Goal: Information Seeking & Learning: Learn about a topic

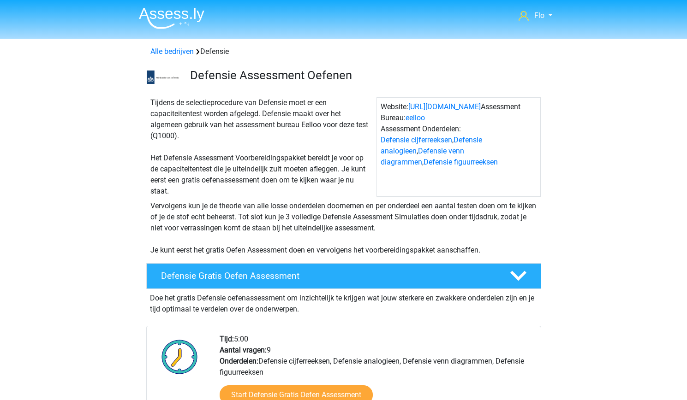
scroll to position [193, 0]
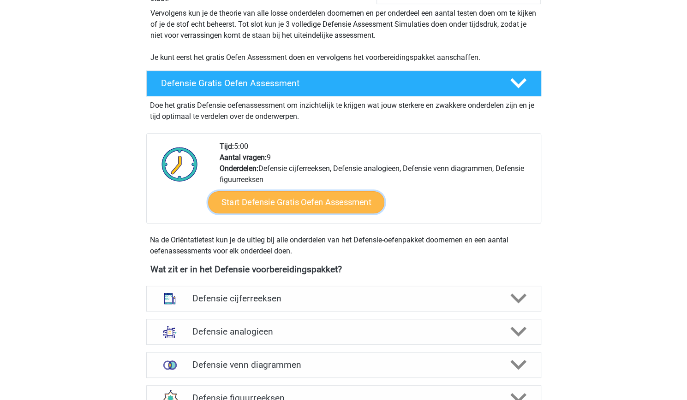
click at [314, 194] on link "Start Defensie Gratis Oefen Assessment" at bounding box center [296, 202] width 176 height 22
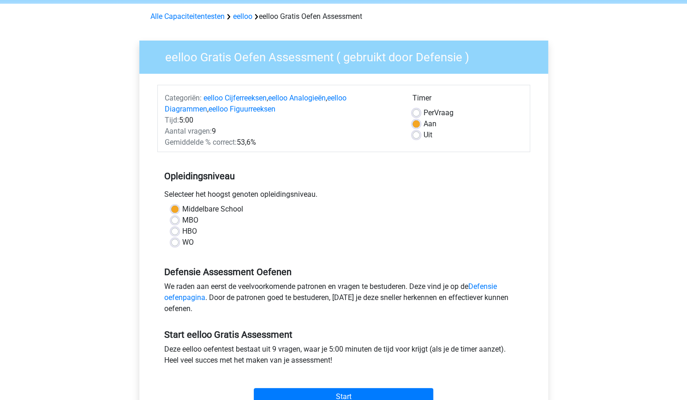
scroll to position [38, 0]
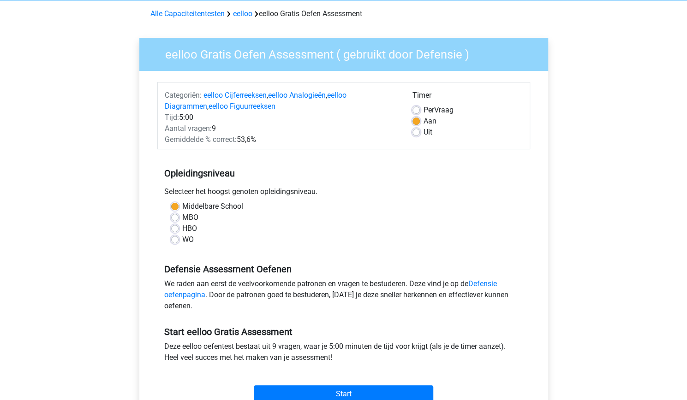
click at [182, 241] on label "WO" at bounding box center [188, 239] width 12 height 11
click at [176, 241] on input "WO" at bounding box center [174, 238] width 7 height 9
radio input "true"
click at [178, 207] on div "Middelbare School" at bounding box center [343, 206] width 345 height 11
click at [182, 207] on label "Middelbare School" at bounding box center [212, 206] width 61 height 11
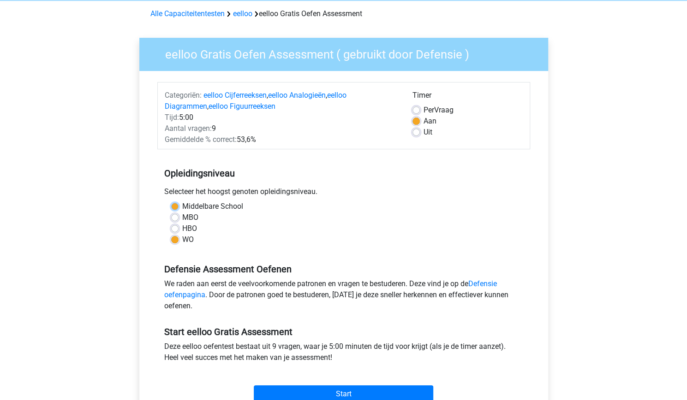
click at [173, 207] on input "Middelbare School" at bounding box center [174, 205] width 7 height 9
radio input "true"
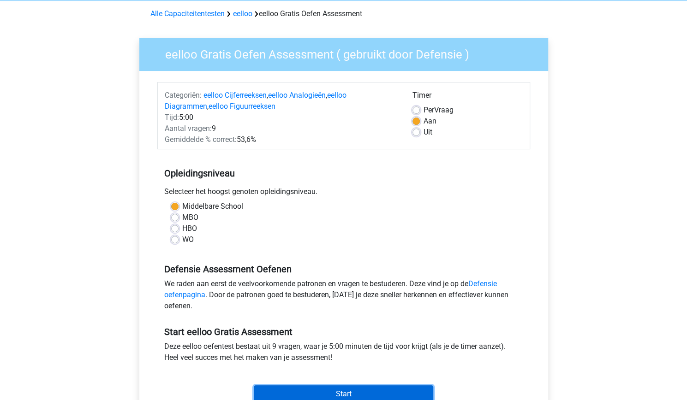
click at [333, 387] on input "Start" at bounding box center [343, 395] width 179 height 18
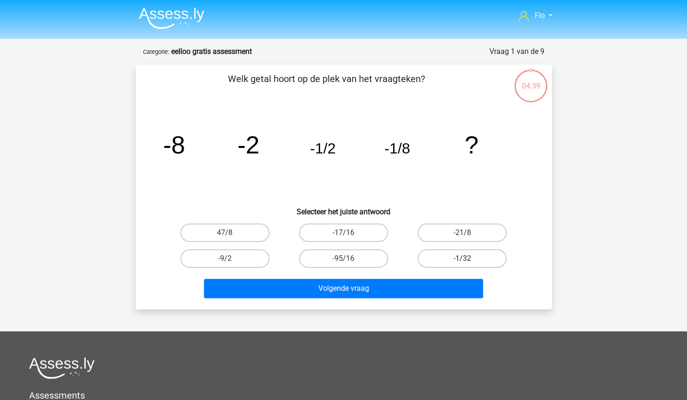
click at [439, 257] on label "-1/32" at bounding box center [462, 259] width 89 height 18
click at [462, 259] on input "-1/32" at bounding box center [465, 262] width 6 height 6
radio input "true"
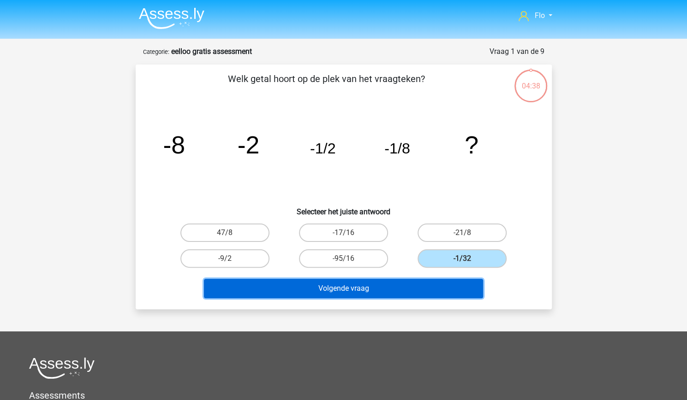
click at [409, 293] on button "Volgende vraag" at bounding box center [343, 288] width 279 height 19
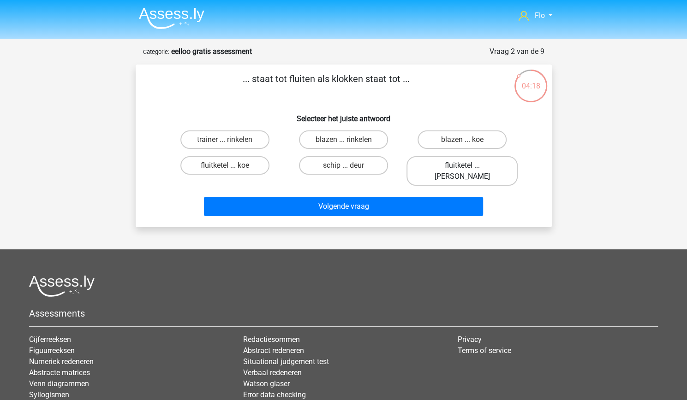
click at [439, 159] on label "fluitketel ... luiden" at bounding box center [461, 171] width 111 height 30
click at [462, 166] on input "fluitketel ... luiden" at bounding box center [465, 169] width 6 height 6
radio input "true"
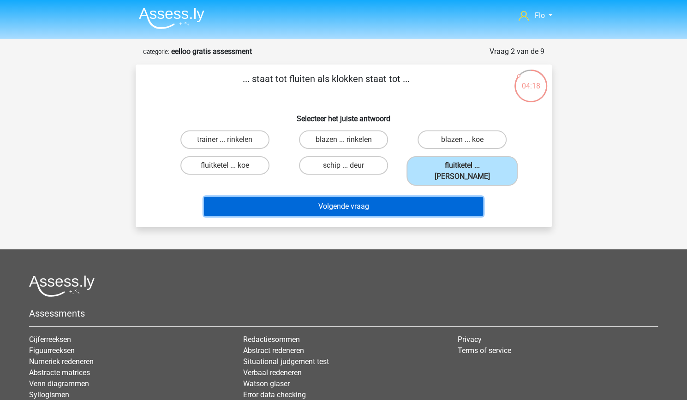
click at [365, 202] on button "Volgende vraag" at bounding box center [343, 206] width 279 height 19
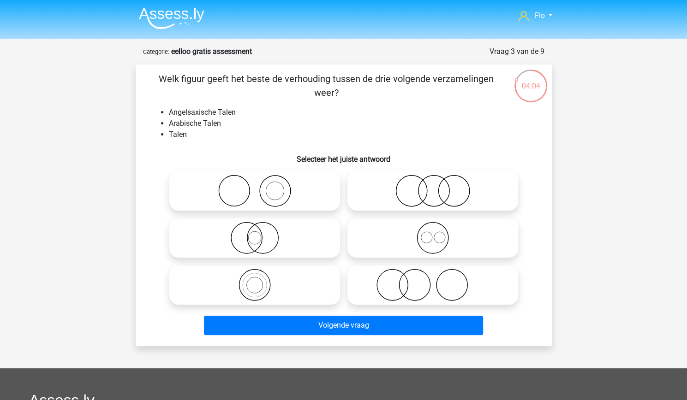
click at [407, 230] on icon at bounding box center [432, 238] width 163 height 32
click at [433, 230] on input "radio" at bounding box center [436, 230] width 6 height 6
radio input "true"
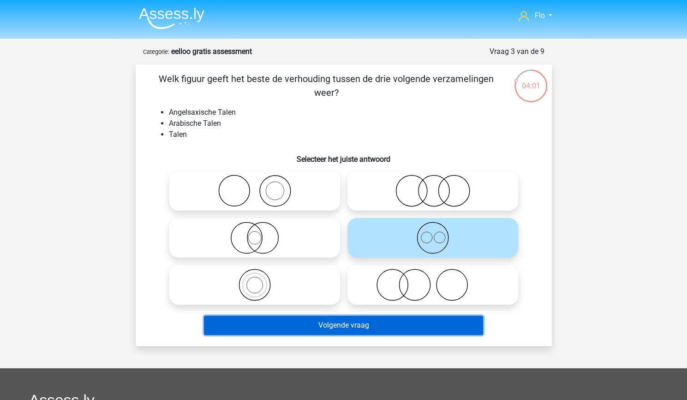
click at [346, 326] on button "Volgende vraag" at bounding box center [343, 325] width 279 height 19
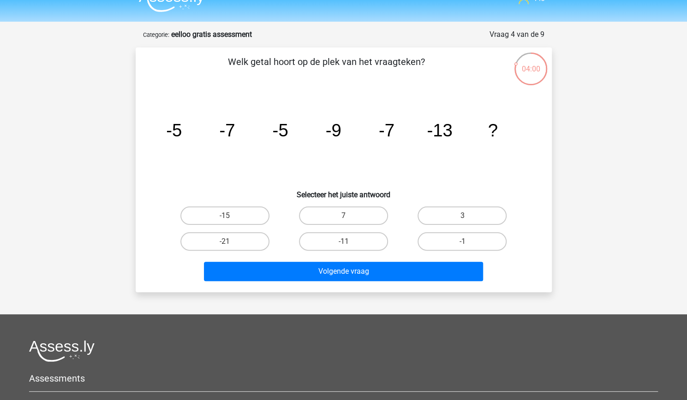
scroll to position [17, 0]
click at [354, 244] on label "-11" at bounding box center [343, 242] width 89 height 18
click at [349, 244] on input "-11" at bounding box center [346, 245] width 6 height 6
radio input "true"
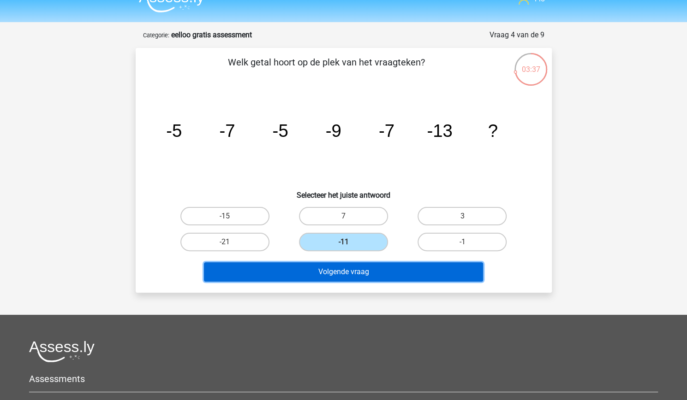
click at [349, 268] on button "Volgende vraag" at bounding box center [343, 272] width 279 height 19
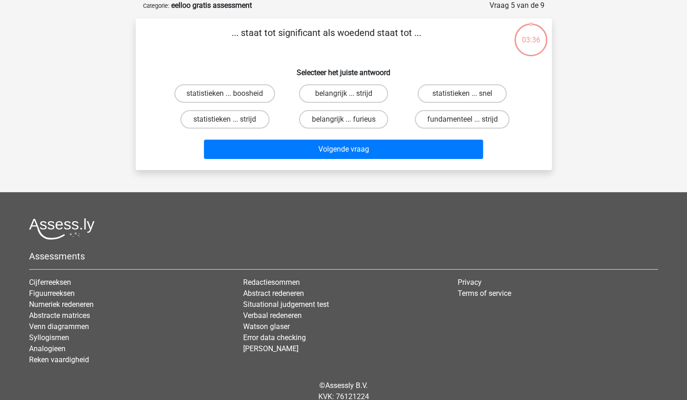
scroll to position [0, 0]
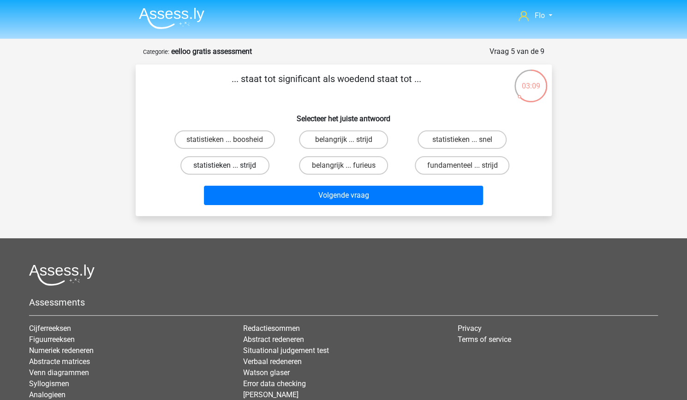
click at [255, 167] on label "statistieken ... strijd" at bounding box center [224, 165] width 89 height 18
click at [231, 167] on input "statistieken ... strijd" at bounding box center [228, 169] width 6 height 6
radio input "true"
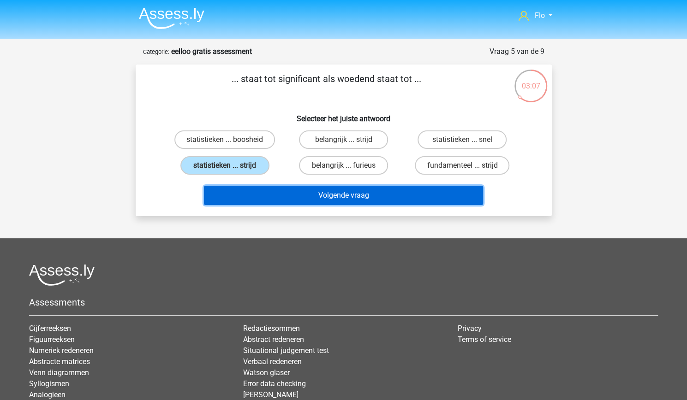
click at [289, 196] on button "Volgende vraag" at bounding box center [343, 195] width 279 height 19
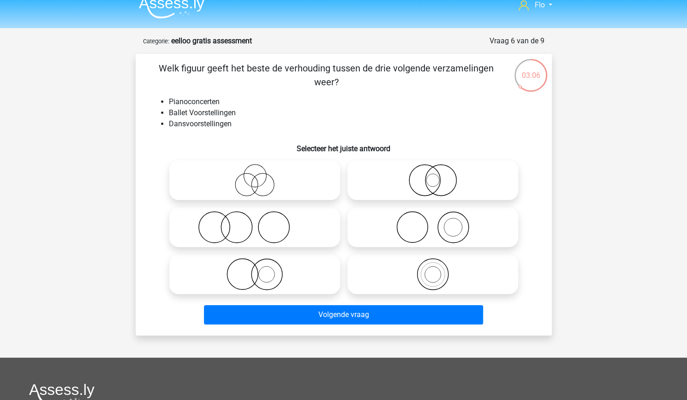
scroll to position [10, 0]
click at [289, 196] on icon at bounding box center [254, 181] width 163 height 32
click at [261, 176] on input "radio" at bounding box center [258, 173] width 6 height 6
radio input "true"
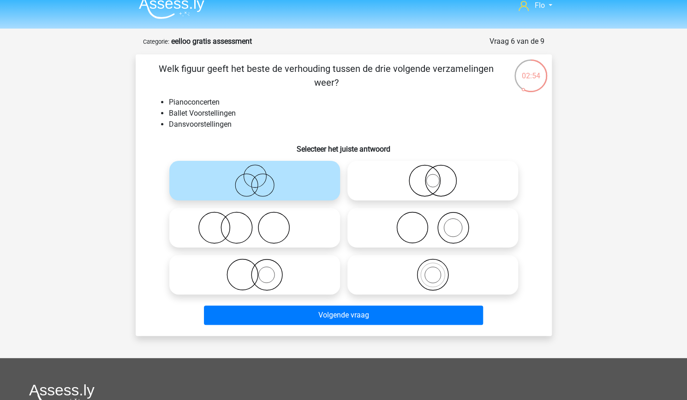
click at [287, 221] on circle at bounding box center [273, 228] width 31 height 31
click at [261, 221] on input "radio" at bounding box center [258, 220] width 6 height 6
radio input "true"
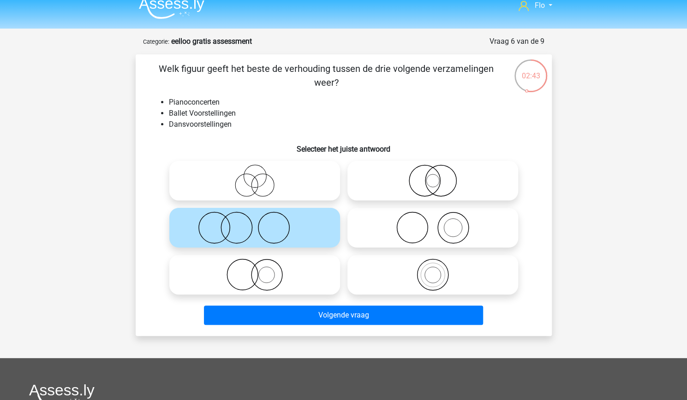
click at [394, 244] on icon at bounding box center [432, 228] width 163 height 32
click at [433, 223] on input "radio" at bounding box center [436, 220] width 6 height 6
radio input "true"
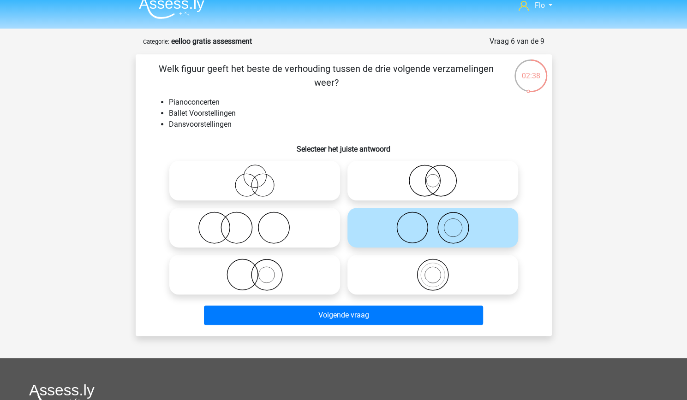
click at [294, 281] on icon at bounding box center [254, 275] width 163 height 32
click at [261, 270] on input "radio" at bounding box center [258, 267] width 6 height 6
radio input "true"
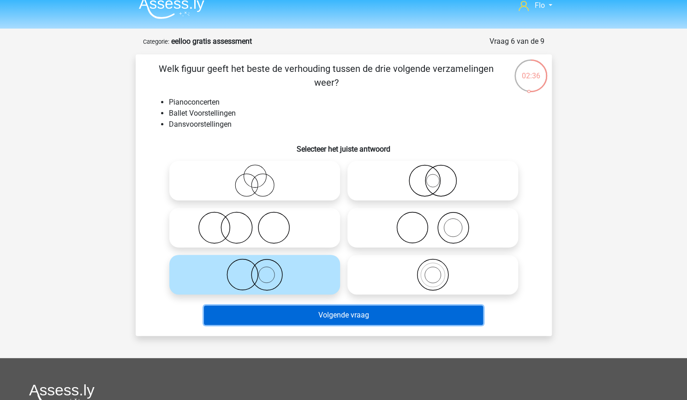
click at [301, 316] on button "Volgende vraag" at bounding box center [343, 315] width 279 height 19
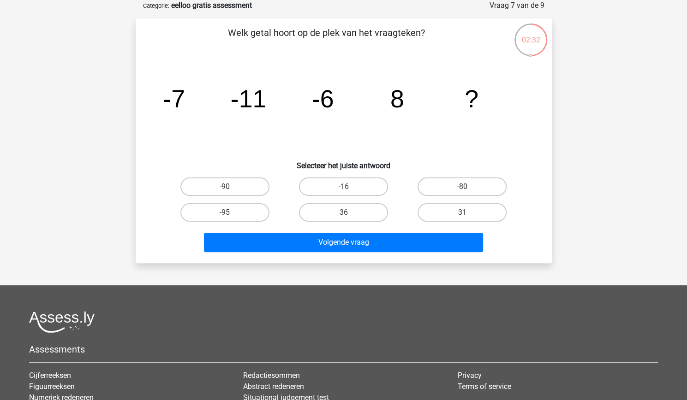
scroll to position [42, 0]
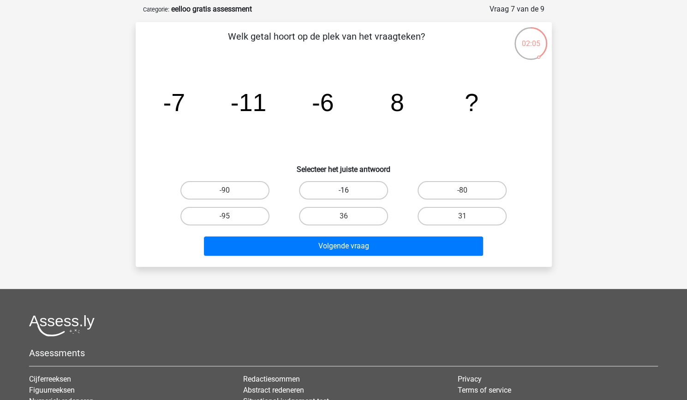
click at [324, 191] on label "-16" at bounding box center [343, 190] width 89 height 18
click at [343, 191] on input "-16" at bounding box center [346, 194] width 6 height 6
radio input "true"
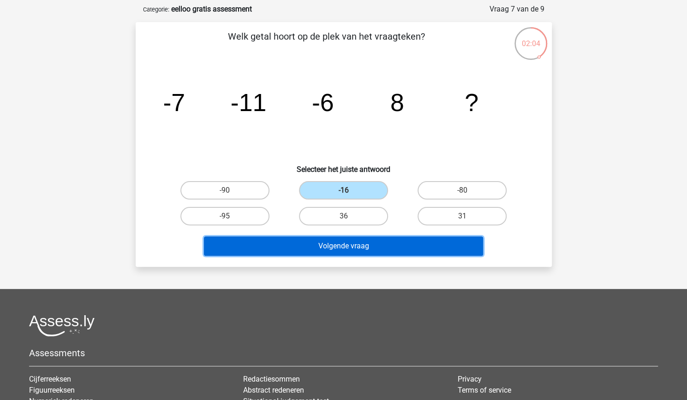
click at [316, 245] on button "Volgende vraag" at bounding box center [343, 246] width 279 height 19
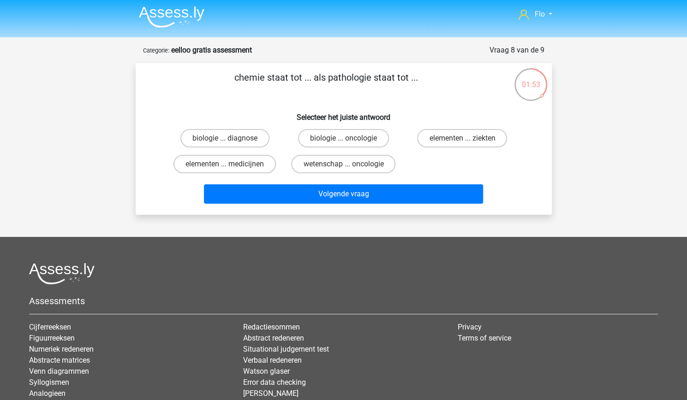
scroll to position [0, 0]
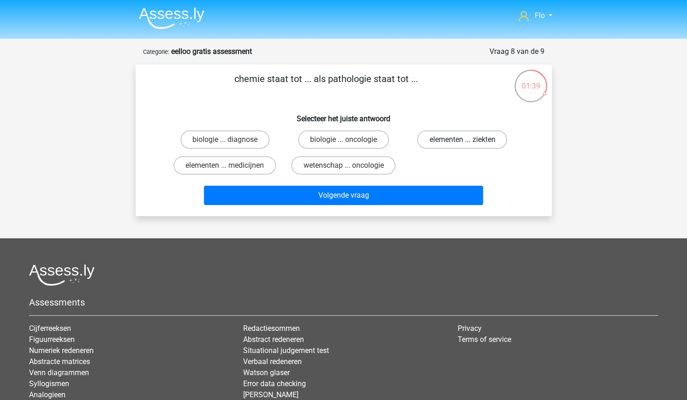
click at [433, 143] on label "elementen ... ziekten" at bounding box center [462, 140] width 90 height 18
click at [462, 143] on input "elementen ... ziekten" at bounding box center [465, 143] width 6 height 6
radio input "true"
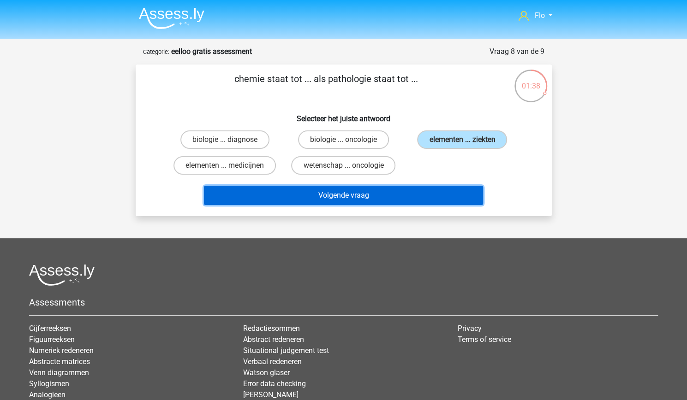
click at [399, 196] on button "Volgende vraag" at bounding box center [343, 195] width 279 height 19
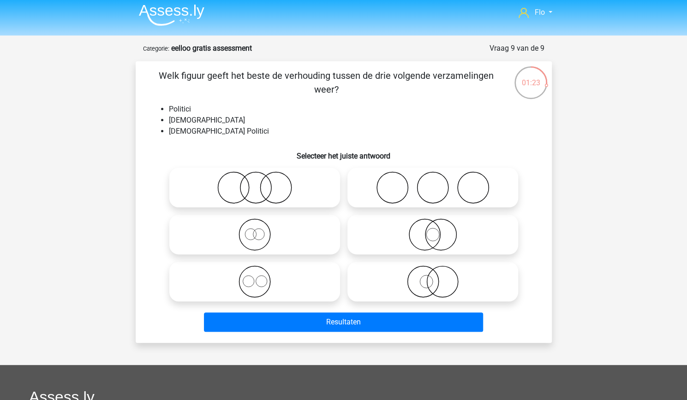
scroll to position [4, 0]
click at [406, 232] on icon at bounding box center [432, 234] width 163 height 32
click at [433, 230] on input "radio" at bounding box center [436, 227] width 6 height 6
radio input "true"
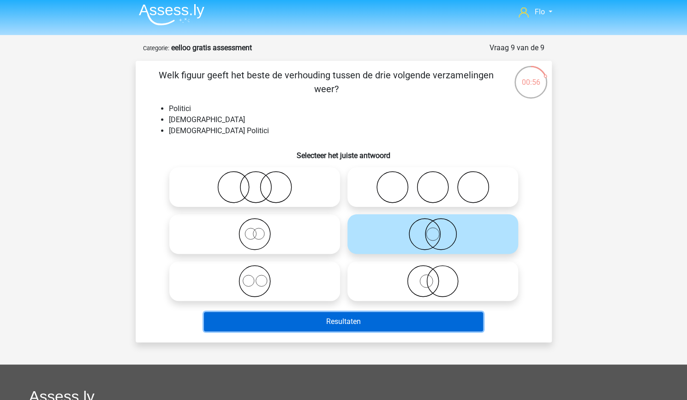
click at [335, 324] on button "Resultaten" at bounding box center [343, 321] width 279 height 19
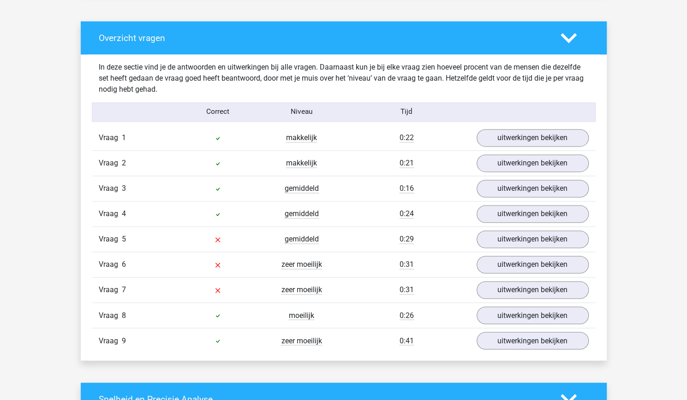
scroll to position [715, 0]
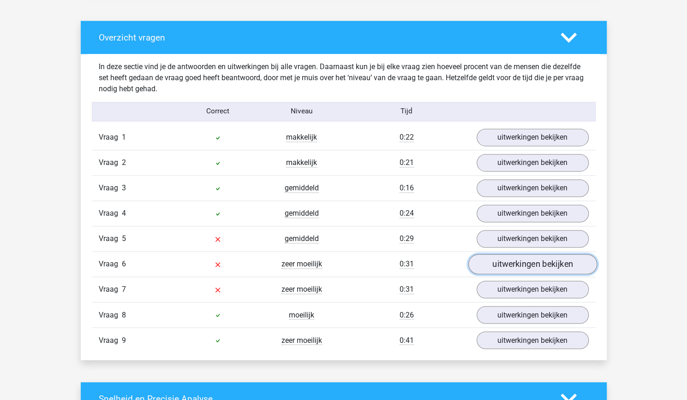
click at [510, 257] on link "uitwerkingen bekijken" at bounding box center [532, 264] width 129 height 20
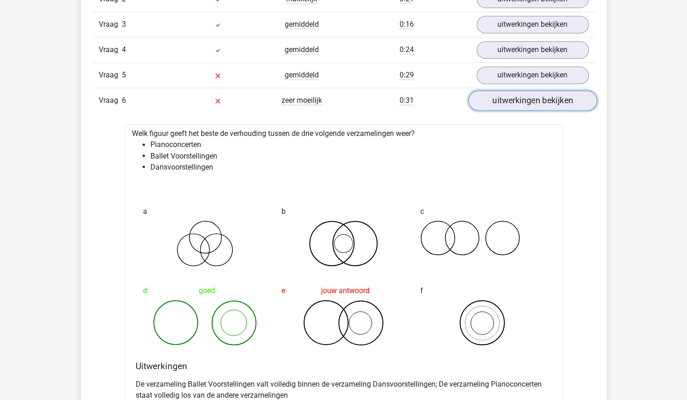
scroll to position [879, 0]
click at [623, 116] on div "Flo fhclangendijk@gmail.com" at bounding box center [343, 249] width 687 height 2257
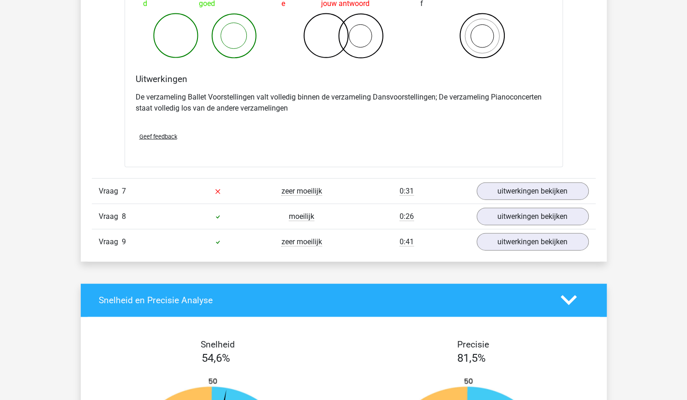
scroll to position [1165, 0]
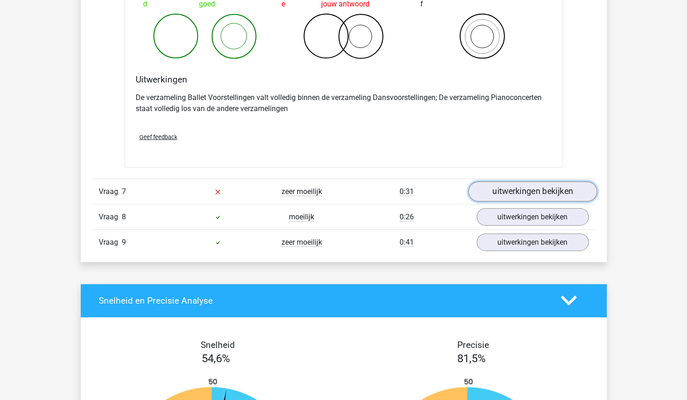
click at [533, 186] on link "uitwerkingen bekijken" at bounding box center [532, 192] width 129 height 20
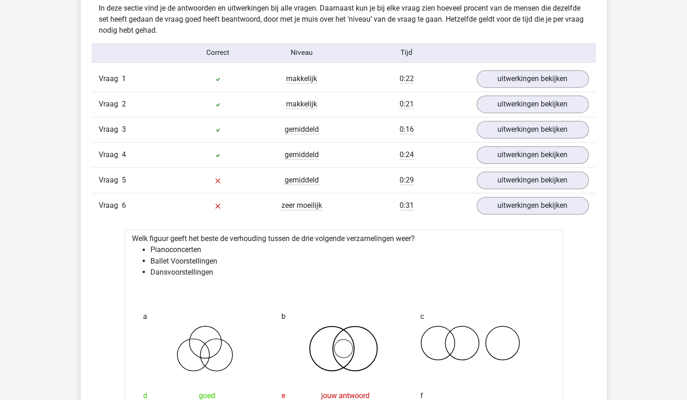
scroll to position [771, 0]
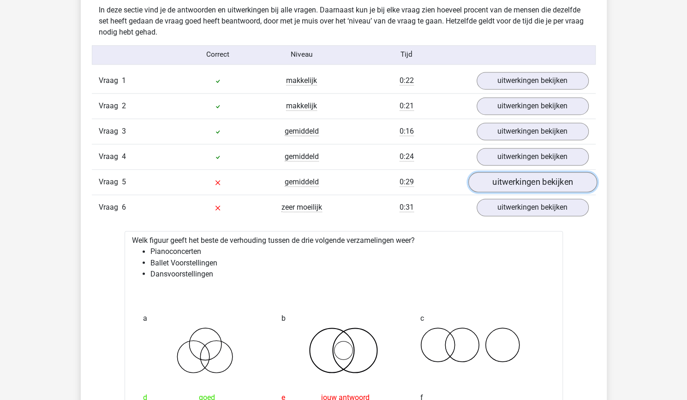
click at [502, 176] on link "uitwerkingen bekijken" at bounding box center [532, 182] width 129 height 20
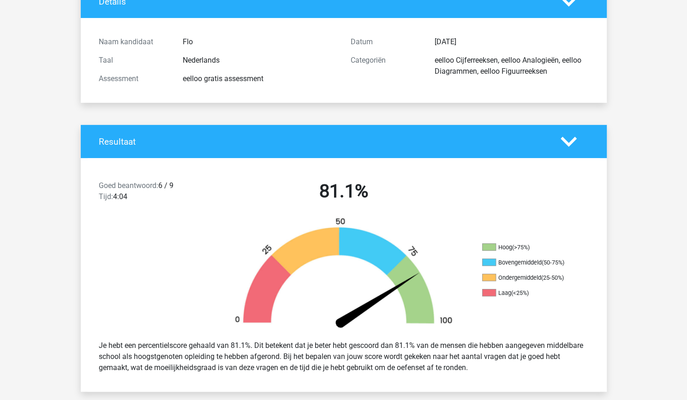
scroll to position [0, 0]
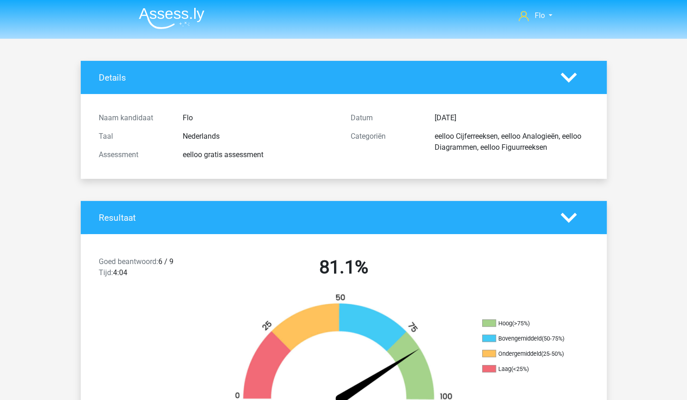
click at [159, 12] on img at bounding box center [172, 18] width 66 height 22
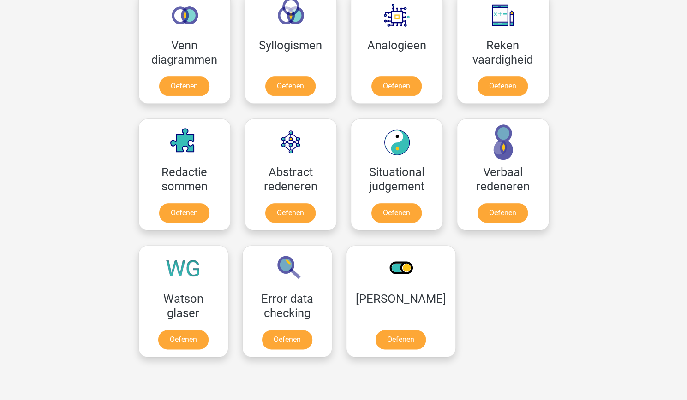
scroll to position [569, 0]
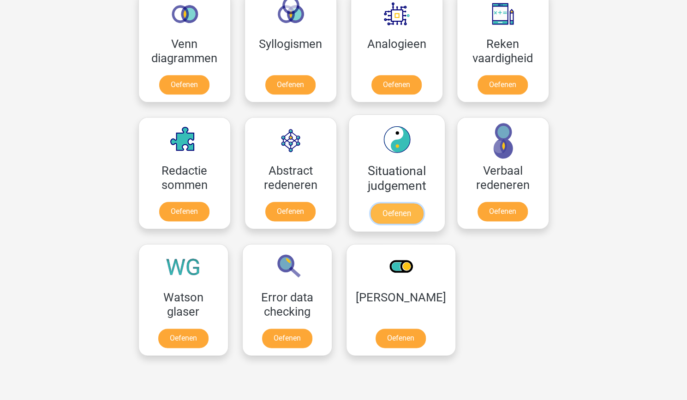
click at [416, 212] on link "Oefenen" at bounding box center [396, 213] width 53 height 20
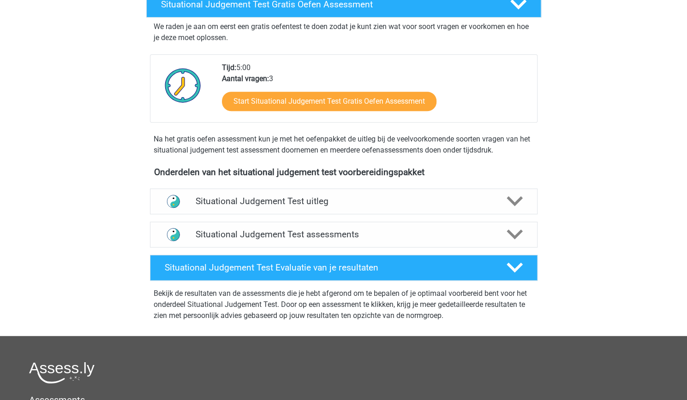
scroll to position [172, 0]
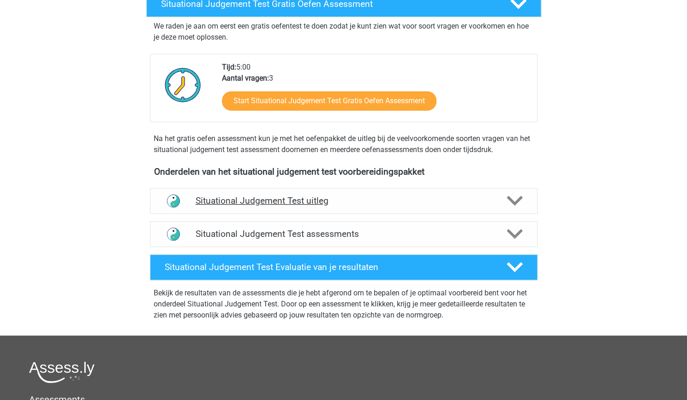
drag, startPoint x: 0, startPoint y: 0, endPoint x: 416, endPoint y: 212, distance: 467.0
click at [416, 212] on div "Situational Judgement Test uitleg" at bounding box center [344, 201] width 388 height 26
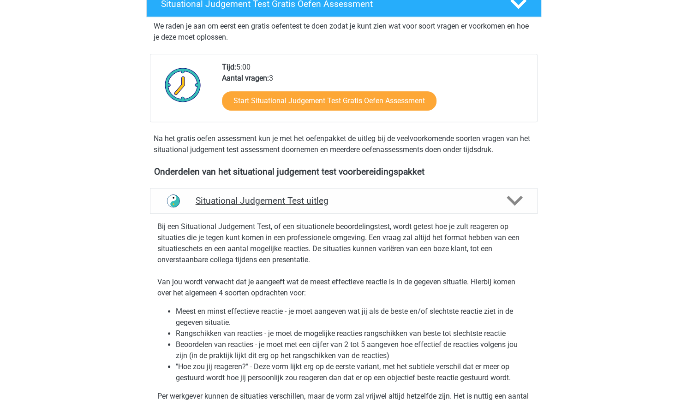
click at [416, 212] on div "Situational Judgement Test uitleg" at bounding box center [344, 201] width 388 height 26
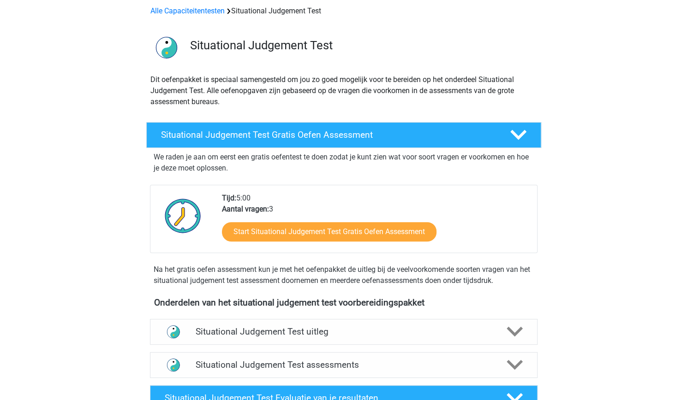
scroll to position [0, 0]
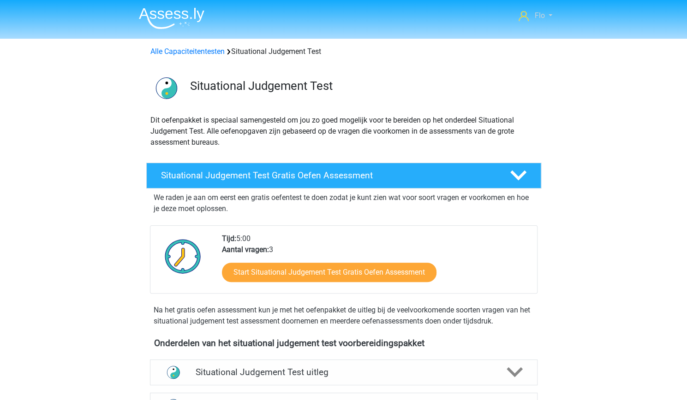
click at [547, 21] on link "Flo" at bounding box center [535, 15] width 41 height 11
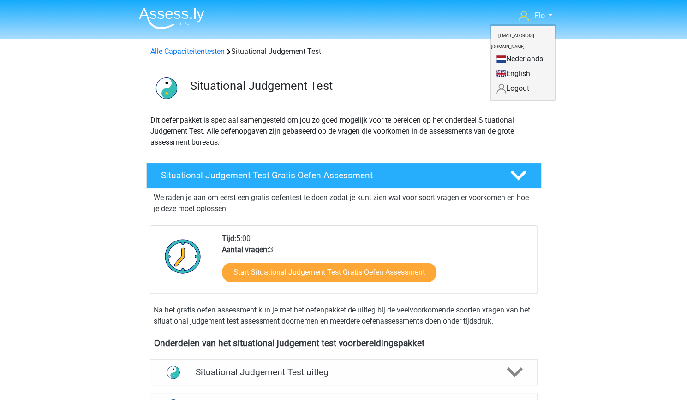
click at [188, 15] on img at bounding box center [172, 18] width 66 height 22
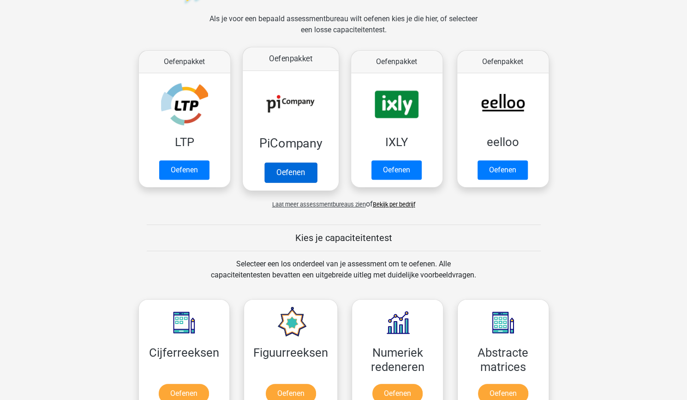
scroll to position [134, 0]
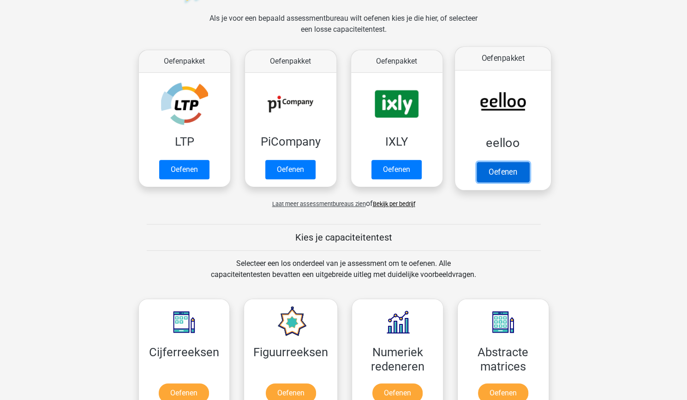
click at [508, 171] on link "Oefenen" at bounding box center [502, 172] width 53 height 20
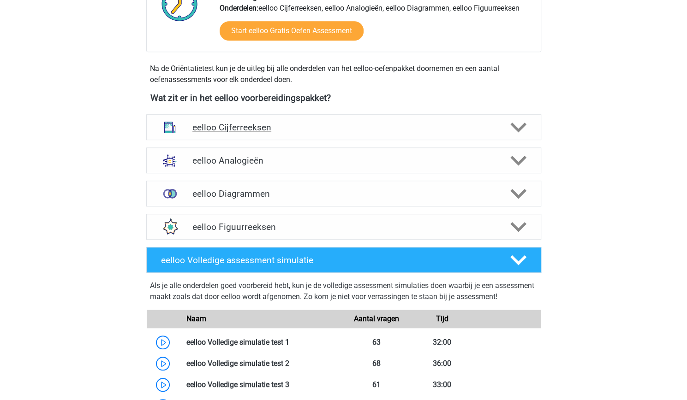
scroll to position [235, 0]
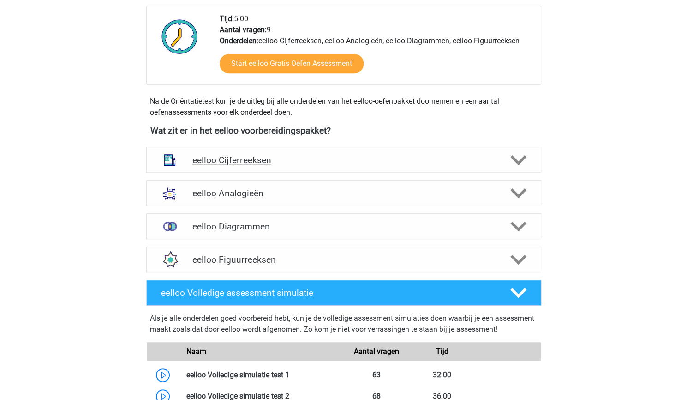
click at [287, 154] on div "eelloo Cijferreeksen" at bounding box center [343, 160] width 395 height 26
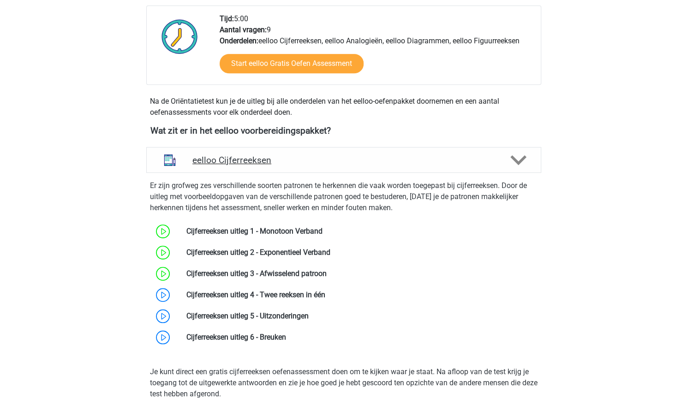
click at [295, 161] on h4 "eelloo Cijferreeksen" at bounding box center [343, 160] width 302 height 11
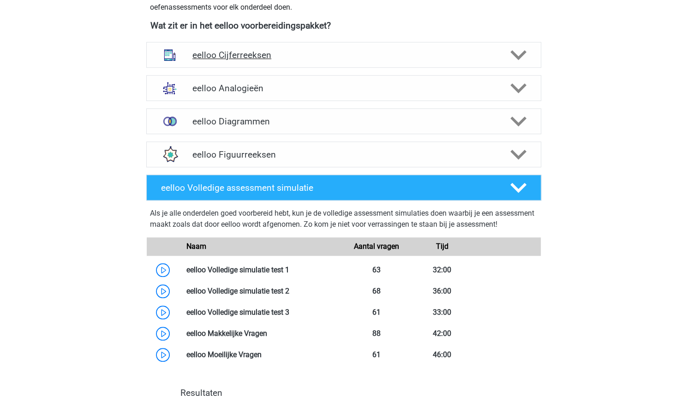
scroll to position [341, 0]
click at [274, 119] on h4 "eelloo Diagrammen" at bounding box center [343, 121] width 302 height 11
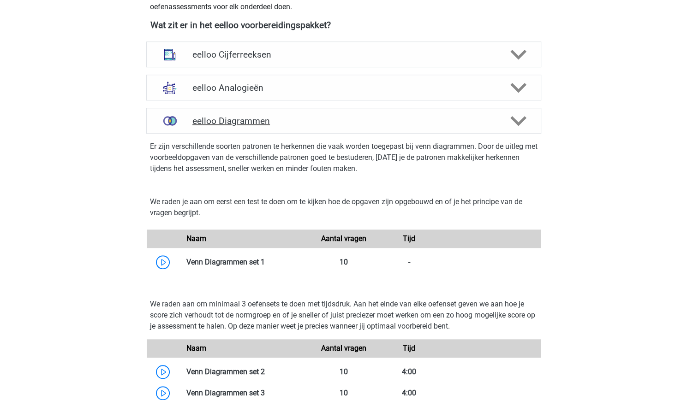
click at [305, 127] on div "eelloo Diagrammen" at bounding box center [343, 121] width 395 height 26
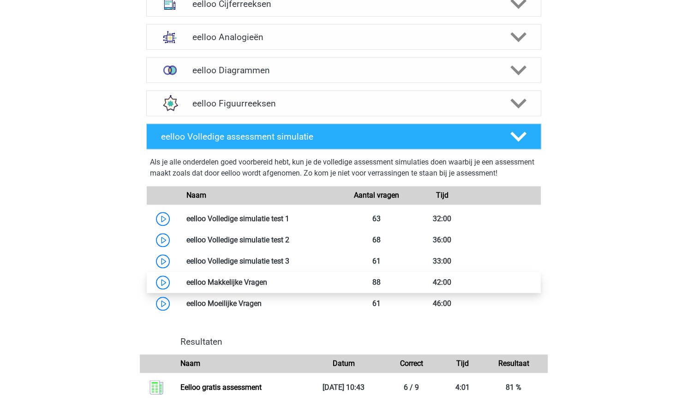
scroll to position [392, 0]
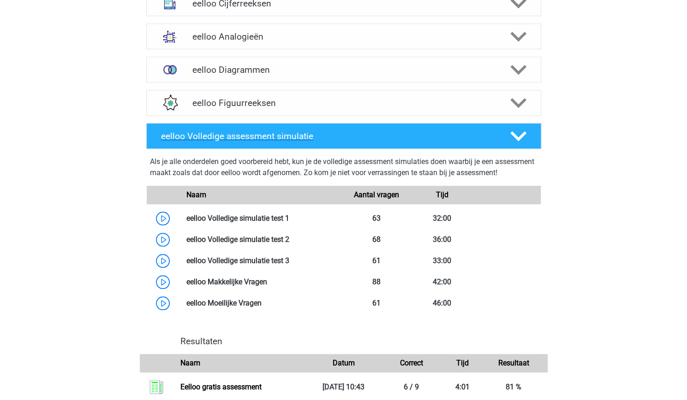
click at [324, 147] on div "eelloo Volledige assessment simulatie" at bounding box center [343, 136] width 395 height 26
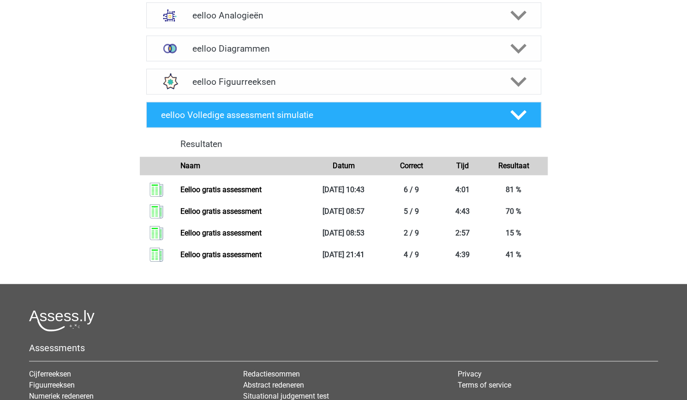
scroll to position [410, 0]
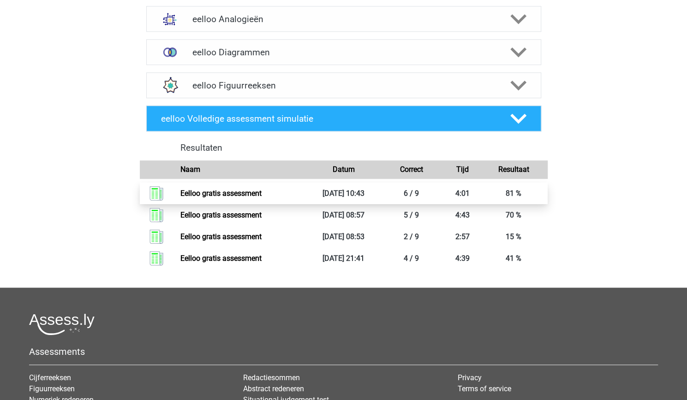
click at [262, 189] on link "Eelloo gratis assessment" at bounding box center [220, 193] width 81 height 9
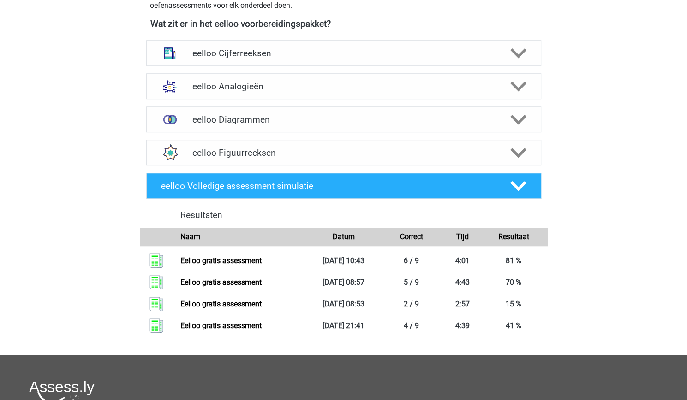
scroll to position [348, 0]
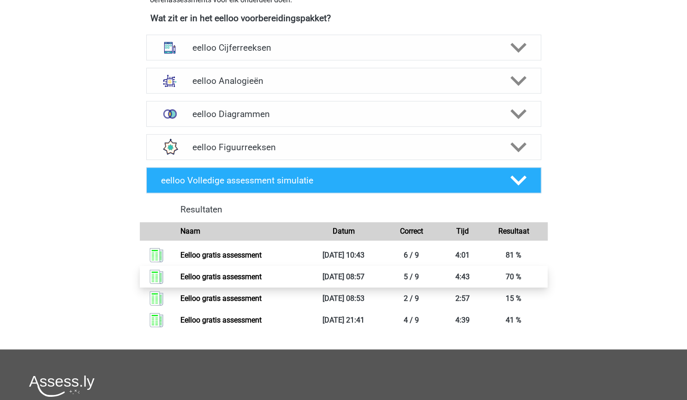
click at [262, 274] on link "Eelloo gratis assessment" at bounding box center [220, 277] width 81 height 9
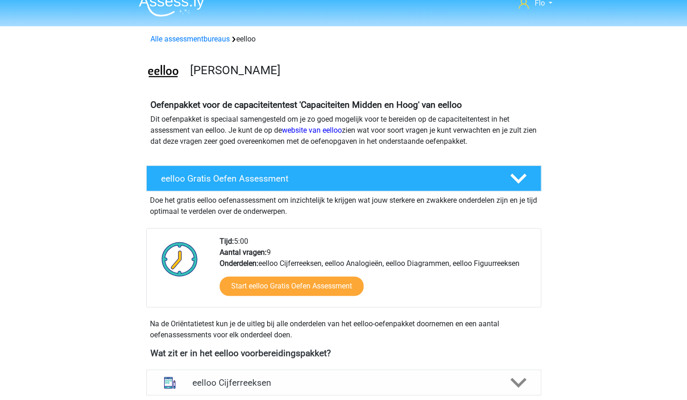
scroll to position [19, 0]
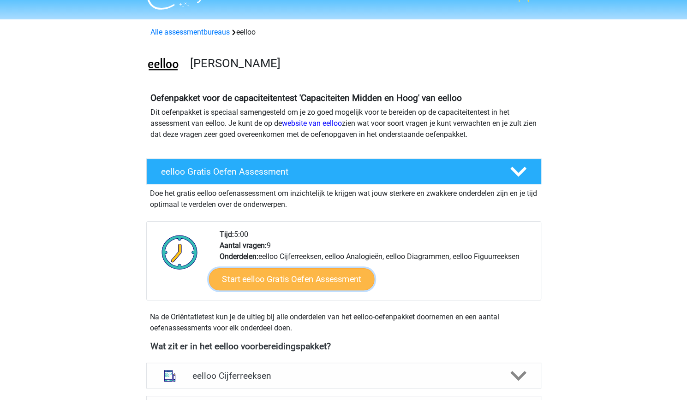
click at [325, 288] on link "Start eelloo Gratis Oefen Assessment" at bounding box center [292, 280] width 166 height 22
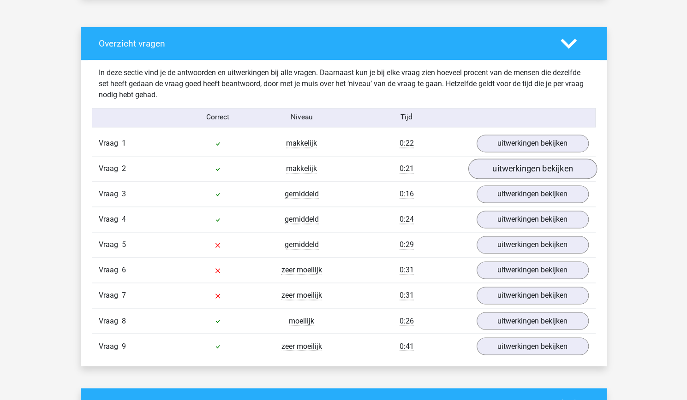
scroll to position [717, 0]
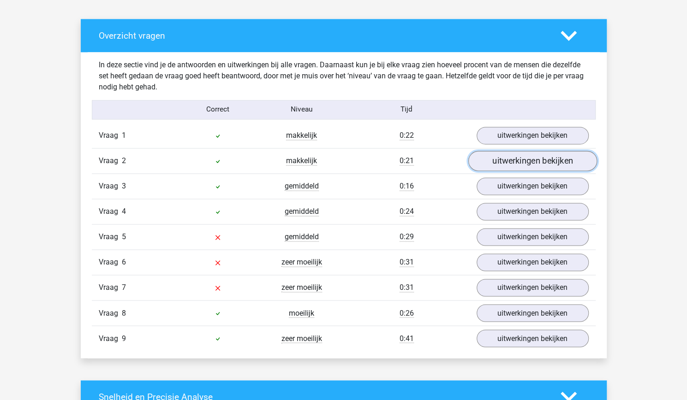
click at [524, 155] on link "uitwerkingen bekijken" at bounding box center [532, 161] width 129 height 20
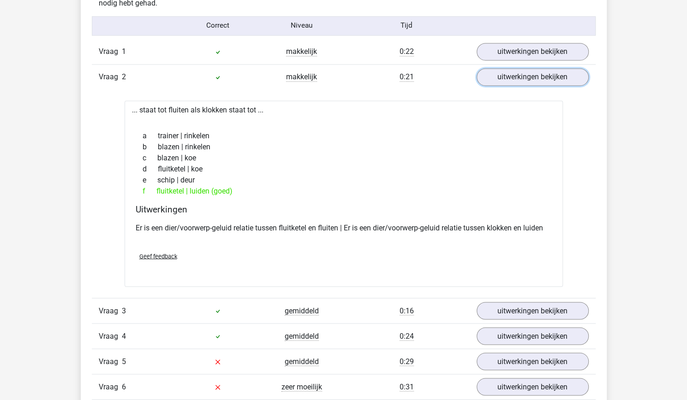
scroll to position [804, 0]
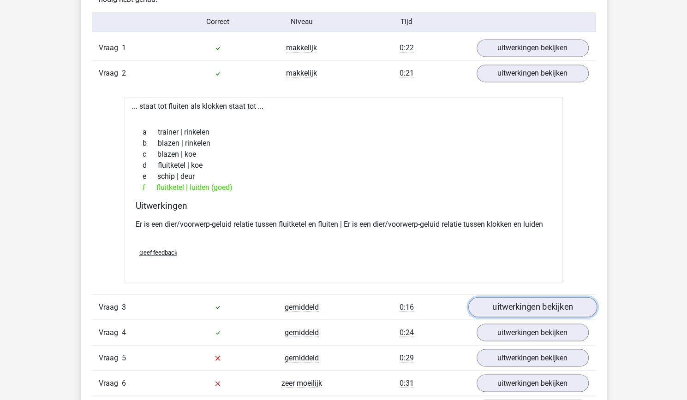
click at [518, 308] on link "uitwerkingen bekijken" at bounding box center [532, 307] width 129 height 20
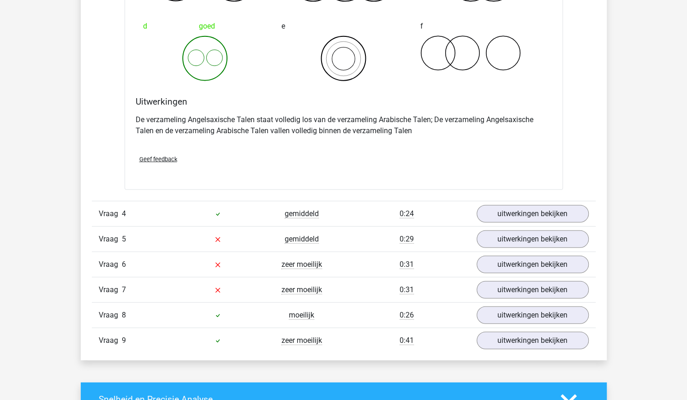
scroll to position [1278, 0]
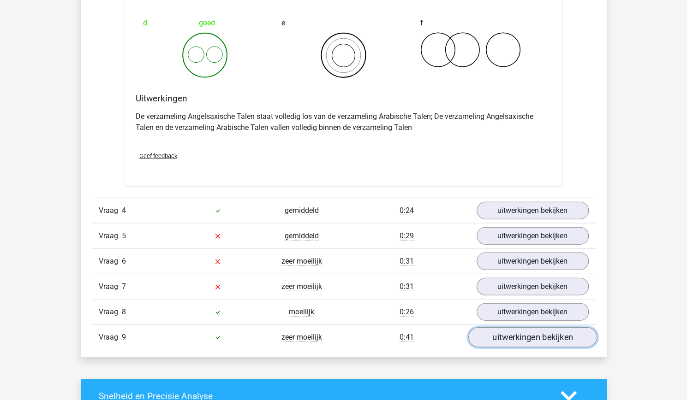
click at [513, 332] on link "uitwerkingen bekijken" at bounding box center [532, 338] width 129 height 20
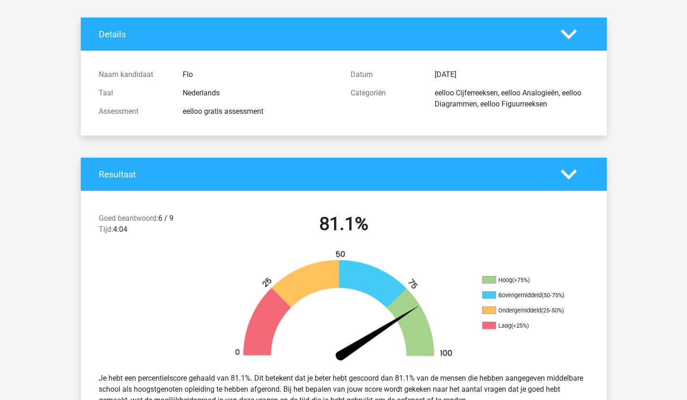
scroll to position [47, 0]
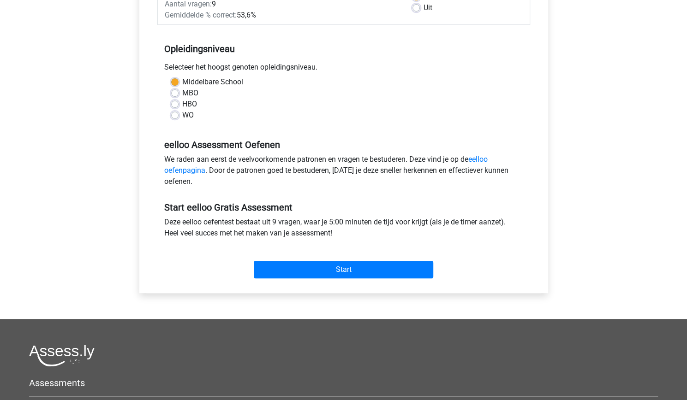
scroll to position [163, 0]
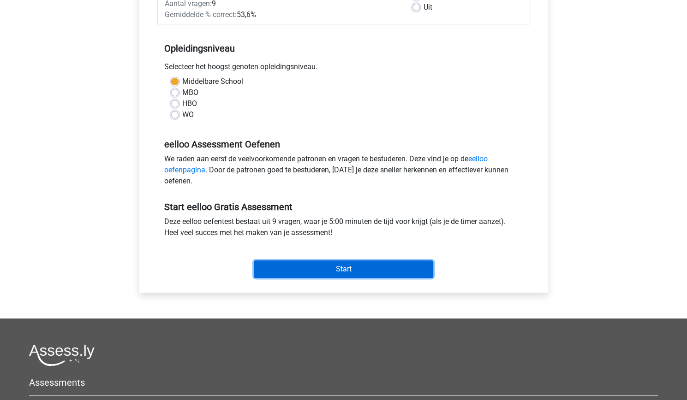
click at [299, 270] on input "Start" at bounding box center [343, 270] width 179 height 18
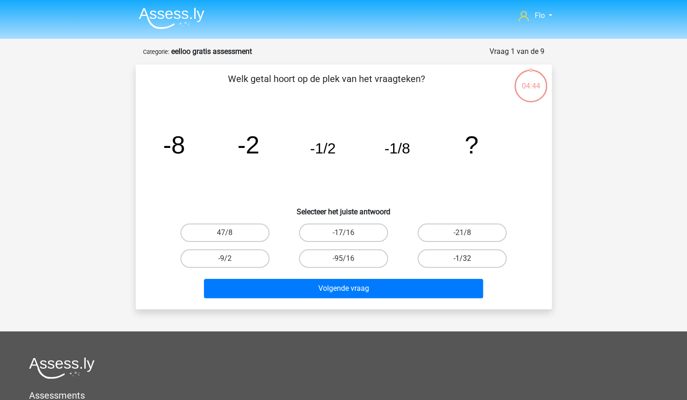
click at [435, 257] on label "-1/32" at bounding box center [462, 259] width 89 height 18
click at [462, 259] on input "-1/32" at bounding box center [465, 262] width 6 height 6
radio input "true"
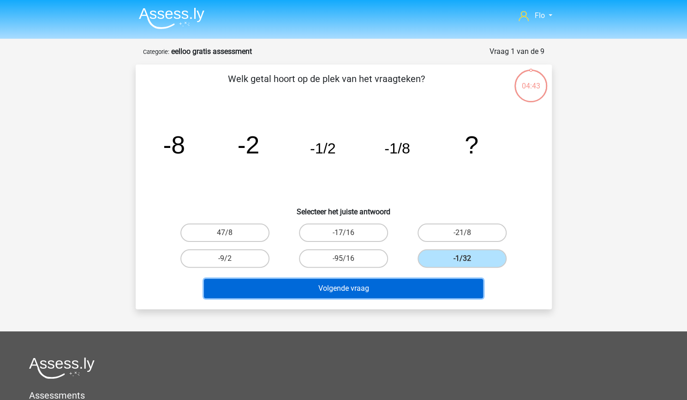
click at [394, 290] on button "Volgende vraag" at bounding box center [343, 288] width 279 height 19
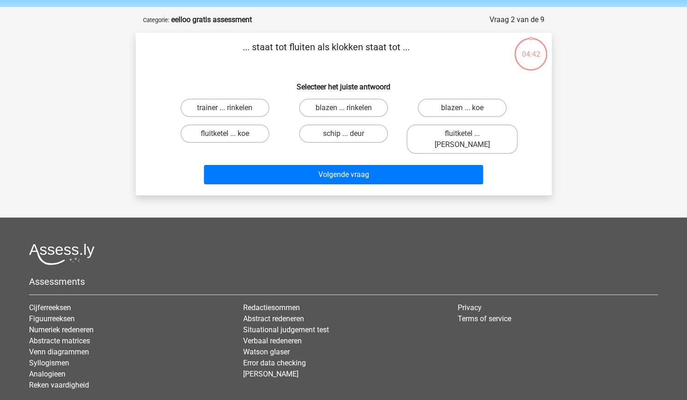
scroll to position [31, 0]
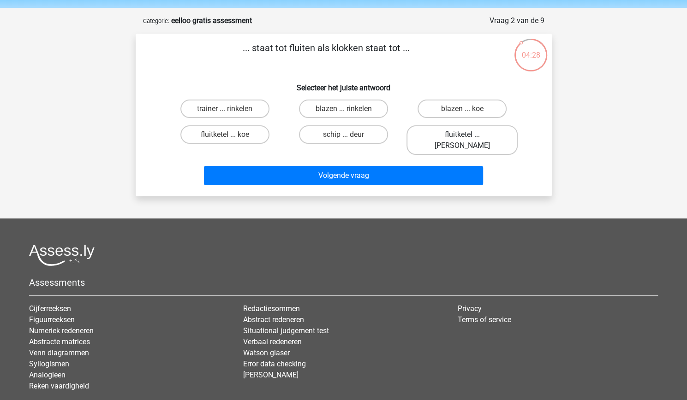
click at [481, 136] on label "fluitketel ... luiden" at bounding box center [461, 140] width 111 height 30
click at [468, 136] on input "fluitketel ... luiden" at bounding box center [465, 138] width 6 height 6
radio input "true"
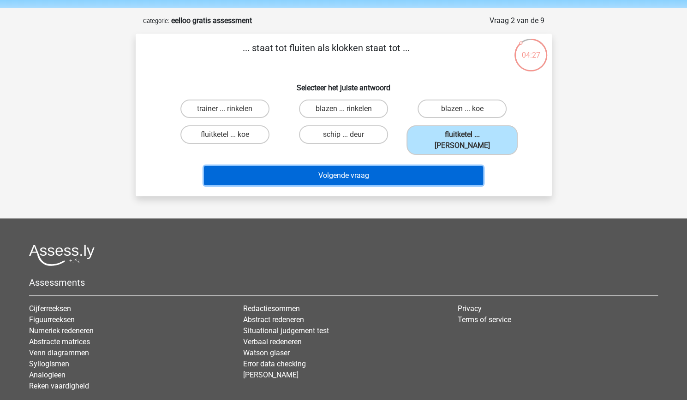
click at [430, 166] on button "Volgende vraag" at bounding box center [343, 175] width 279 height 19
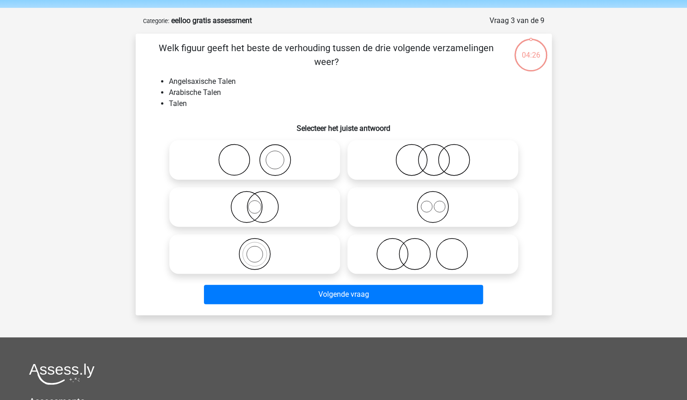
scroll to position [46, 0]
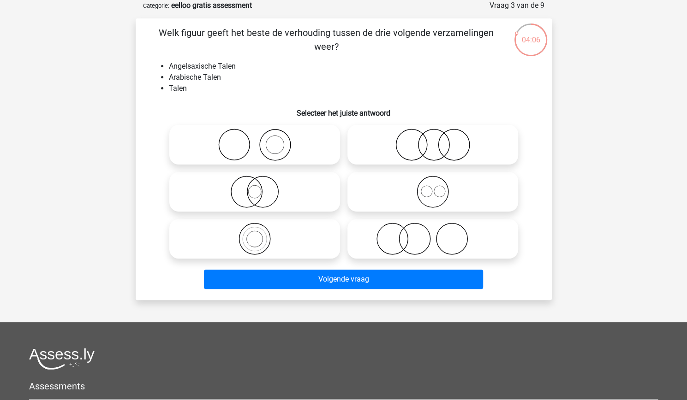
click at [388, 241] on icon at bounding box center [432, 239] width 163 height 32
click at [433, 234] on input "radio" at bounding box center [436, 231] width 6 height 6
radio input "true"
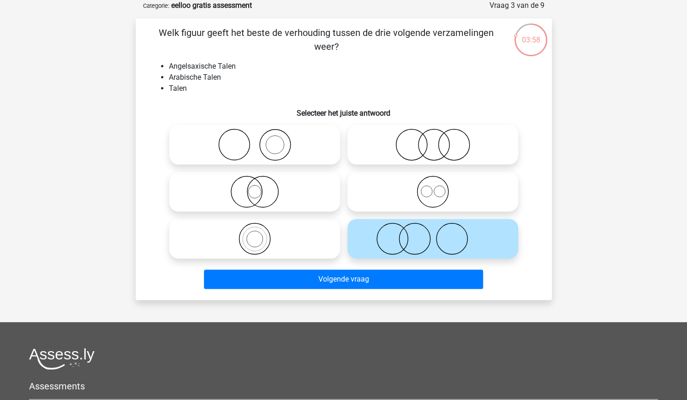
click at [284, 244] on icon at bounding box center [254, 239] width 163 height 32
click at [261, 234] on input "radio" at bounding box center [258, 231] width 6 height 6
radio input "true"
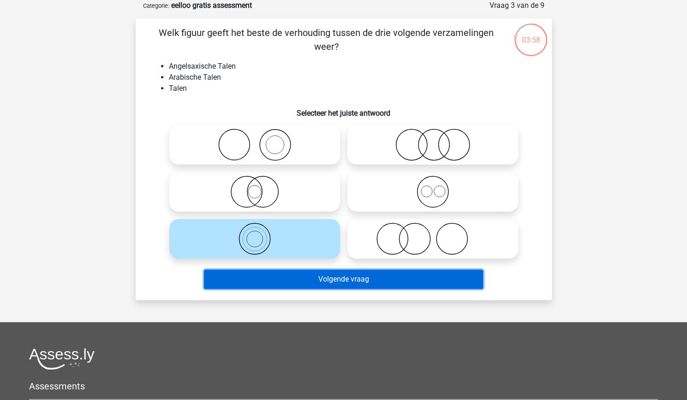
click at [307, 278] on button "Volgende vraag" at bounding box center [343, 279] width 279 height 19
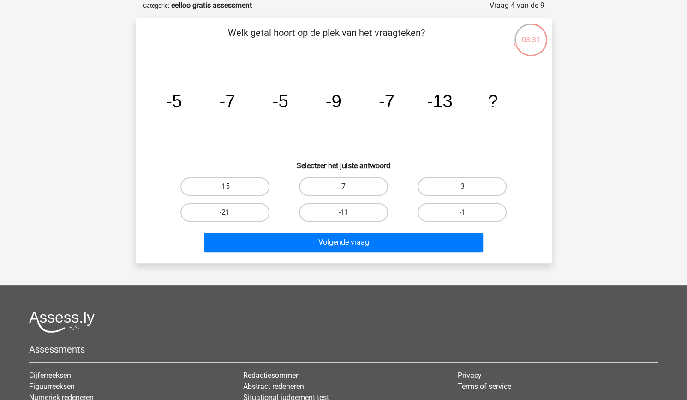
click at [257, 179] on label "-15" at bounding box center [224, 187] width 89 height 18
click at [231, 187] on input "-15" at bounding box center [228, 190] width 6 height 6
radio input "true"
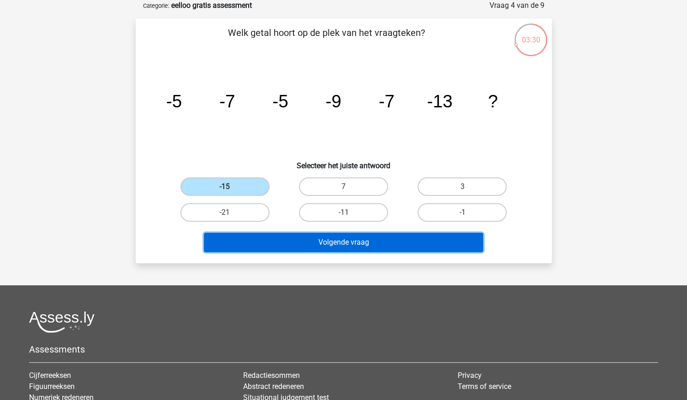
click at [336, 243] on button "Volgende vraag" at bounding box center [343, 242] width 279 height 19
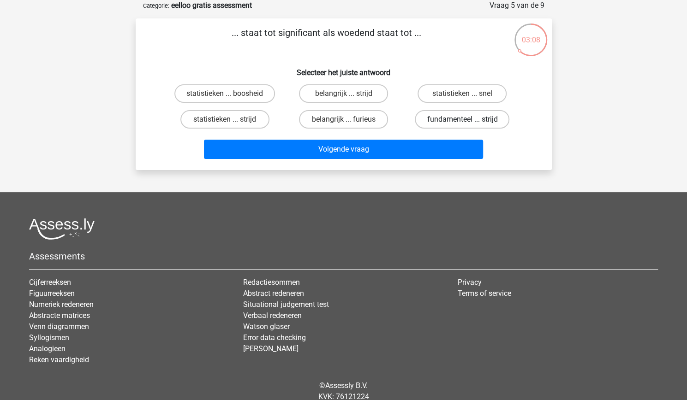
click at [418, 119] on label "fundamenteel ... strijd" at bounding box center [462, 119] width 95 height 18
click at [462, 119] on input "fundamenteel ... strijd" at bounding box center [465, 122] width 6 height 6
radio input "true"
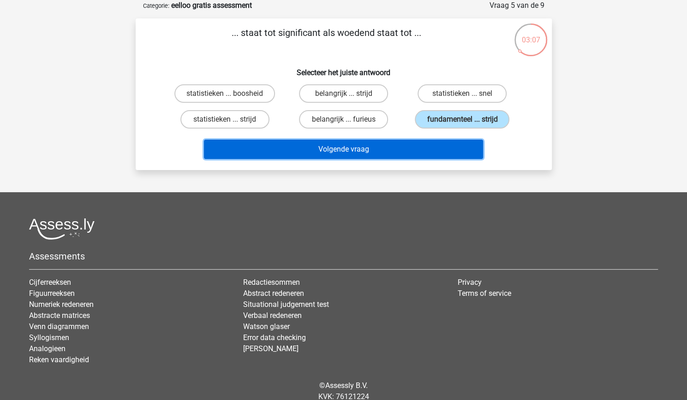
click at [378, 143] on button "Volgende vraag" at bounding box center [343, 149] width 279 height 19
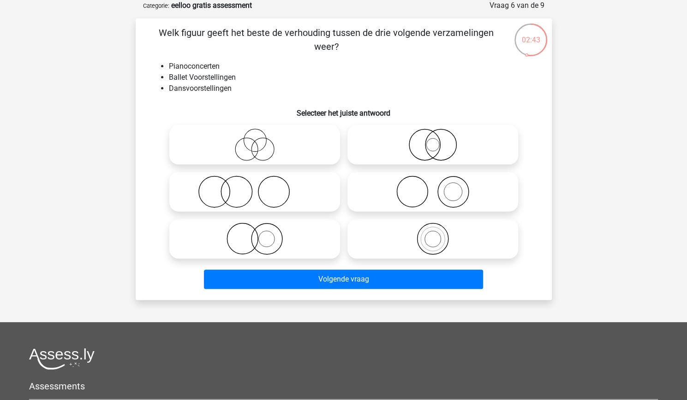
click at [292, 201] on icon at bounding box center [254, 192] width 163 height 32
click at [261, 187] on input "radio" at bounding box center [258, 184] width 6 height 6
radio input "true"
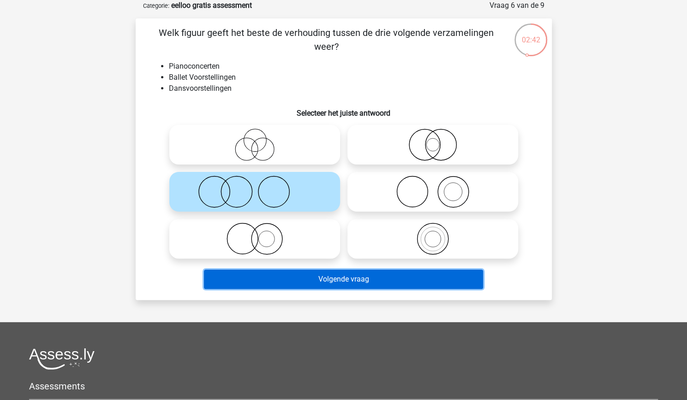
click at [322, 282] on button "Volgende vraag" at bounding box center [343, 279] width 279 height 19
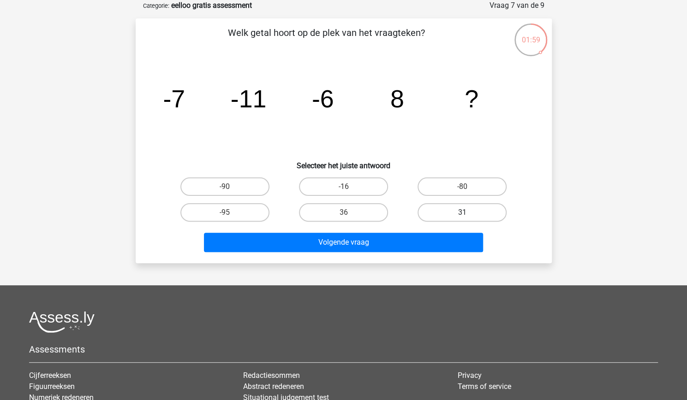
click at [428, 210] on label "31" at bounding box center [462, 212] width 89 height 18
click at [462, 213] on input "31" at bounding box center [465, 216] width 6 height 6
radio input "true"
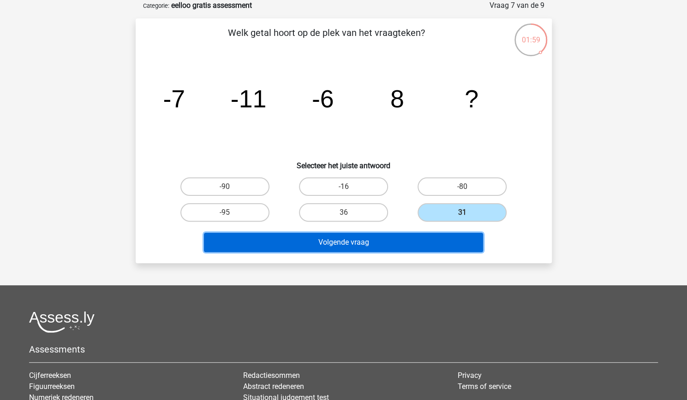
click at [381, 242] on button "Volgende vraag" at bounding box center [343, 242] width 279 height 19
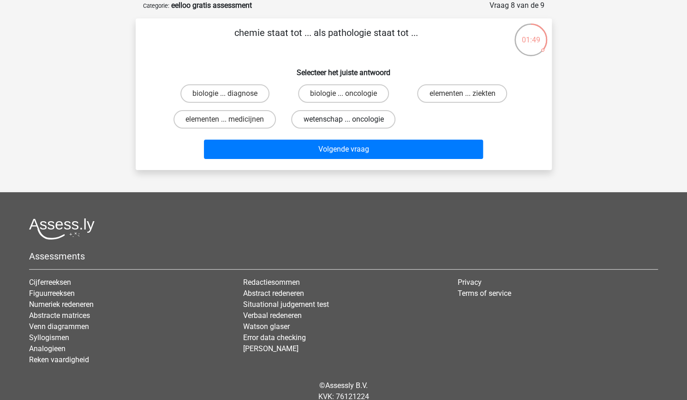
click at [305, 118] on label "wetenschap ... oncologie" at bounding box center [343, 119] width 104 height 18
click at [343, 119] on input "wetenschap ... oncologie" at bounding box center [346, 122] width 6 height 6
radio input "true"
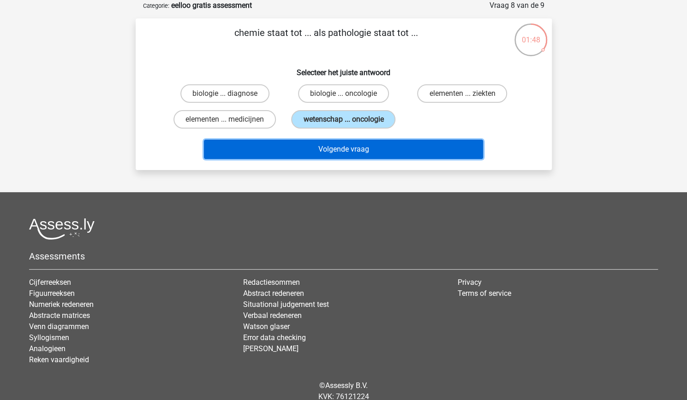
click at [322, 141] on button "Volgende vraag" at bounding box center [343, 149] width 279 height 19
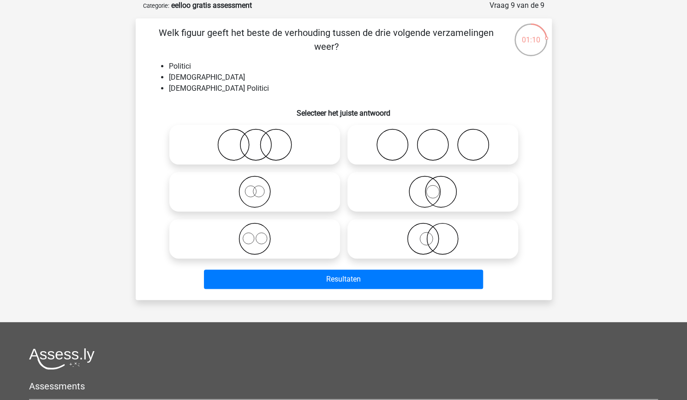
click at [415, 176] on icon at bounding box center [432, 192] width 163 height 32
click at [433, 181] on input "radio" at bounding box center [436, 184] width 6 height 6
radio input "true"
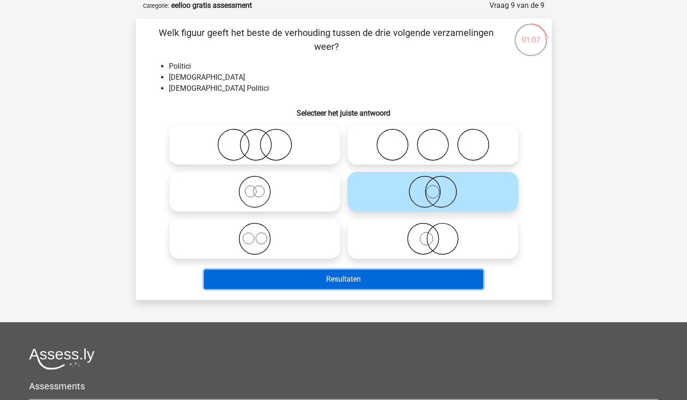
click at [357, 274] on button "Resultaten" at bounding box center [343, 279] width 279 height 19
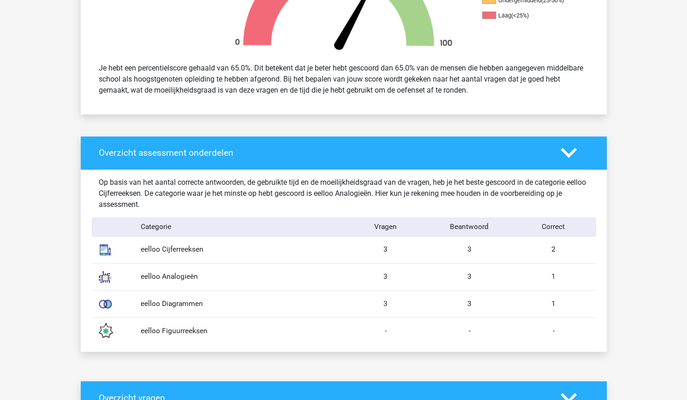
scroll to position [354, 0]
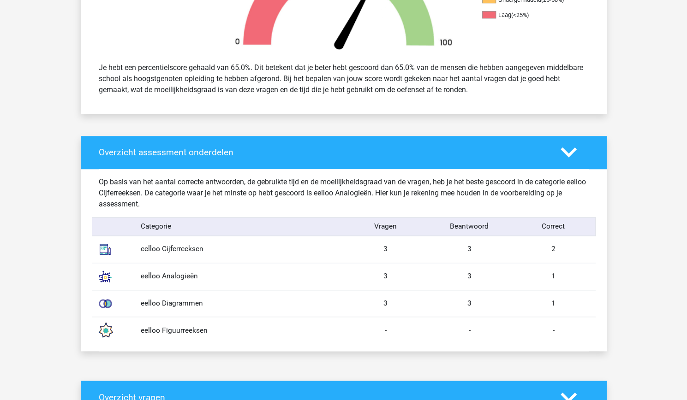
click at [597, 317] on div "Op basis van het aantal correcte antwoorden, de gebruikte tijd en de moeilijkhe…" at bounding box center [344, 260] width 512 height 183
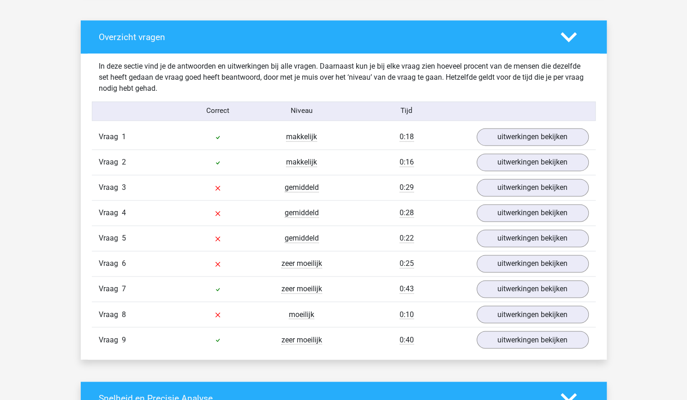
scroll to position [716, 0]
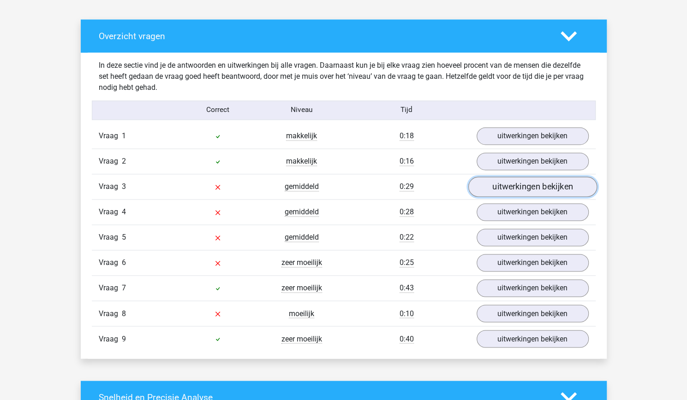
click at [546, 187] on link "uitwerkingen bekijken" at bounding box center [532, 187] width 129 height 20
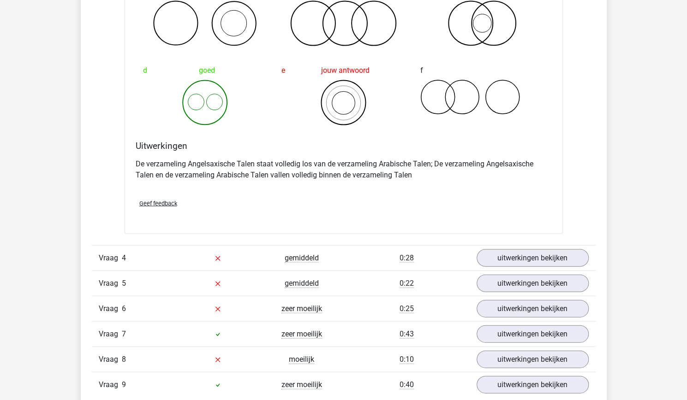
scroll to position [1044, 0]
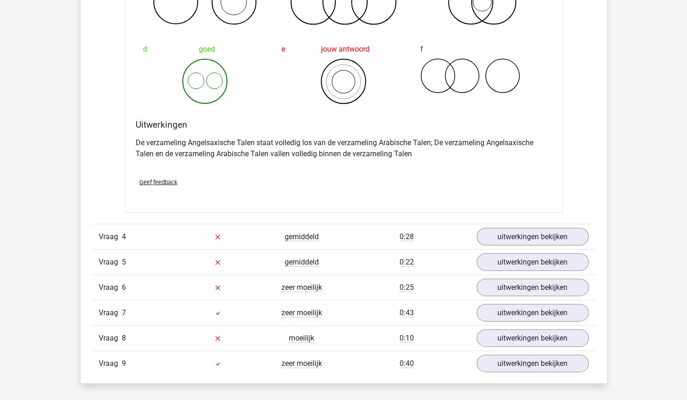
click at [363, 237] on div "0:28" at bounding box center [407, 237] width 126 height 11
click at [509, 230] on link "uitwerkingen bekijken" at bounding box center [532, 237] width 129 height 20
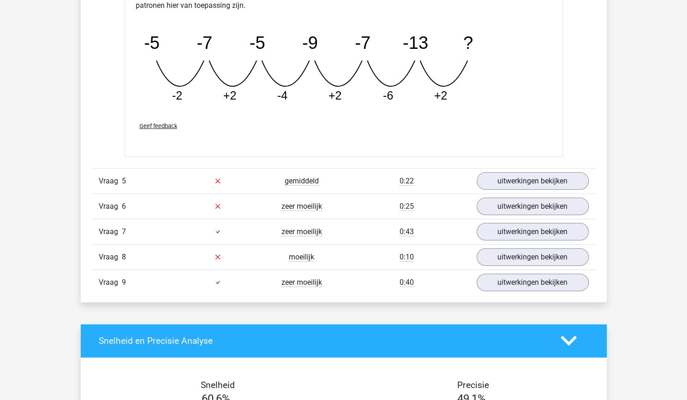
scroll to position [1551, 0]
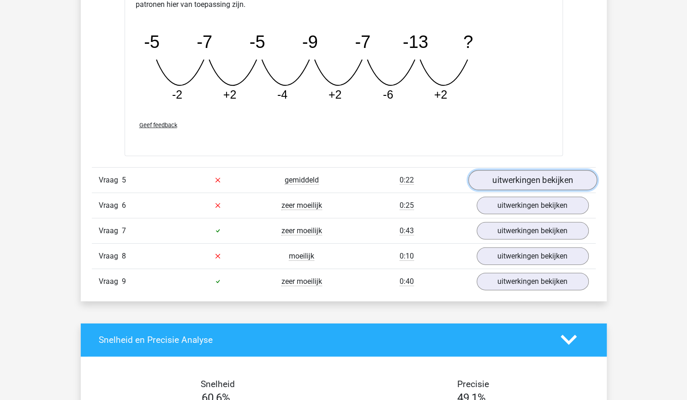
click at [529, 179] on link "uitwerkingen bekijken" at bounding box center [532, 180] width 129 height 20
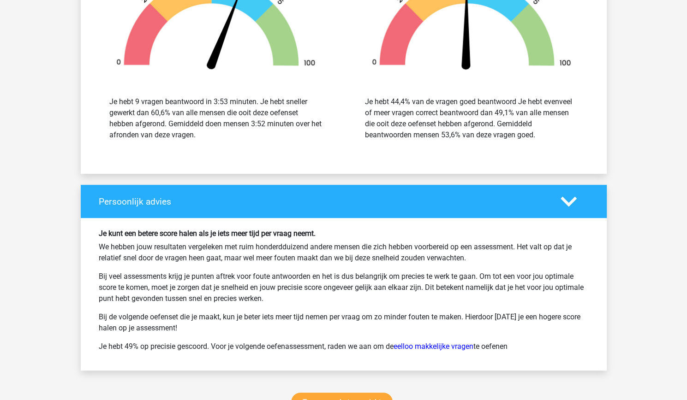
scroll to position [2209, 0]
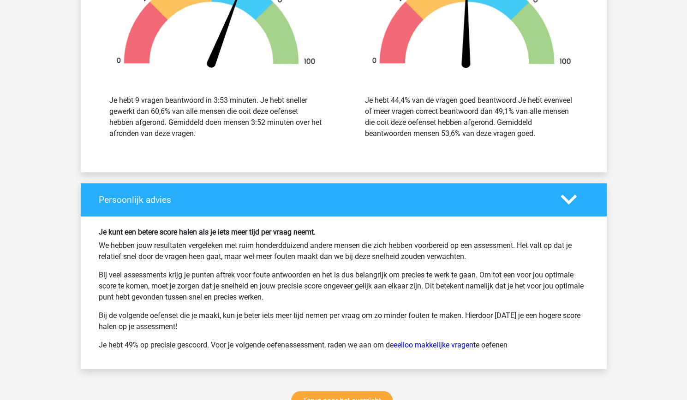
scroll to position [1257, 0]
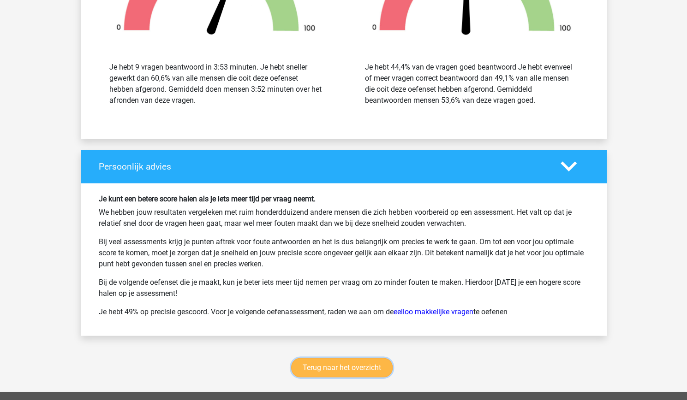
click at [329, 358] on link "Terug naar het overzicht" at bounding box center [342, 367] width 102 height 19
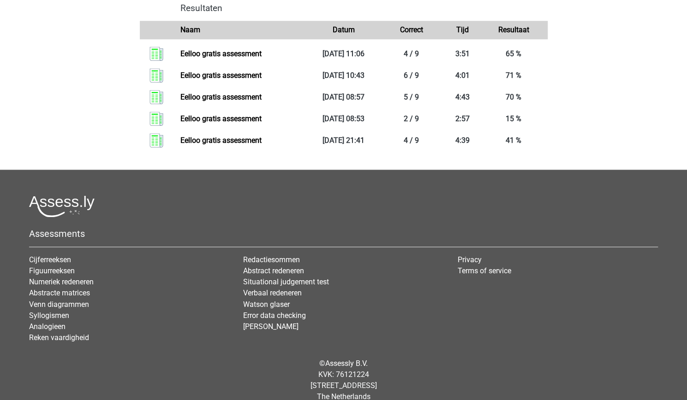
scroll to position [726, 0]
